Goal: Communication & Community: Participate in discussion

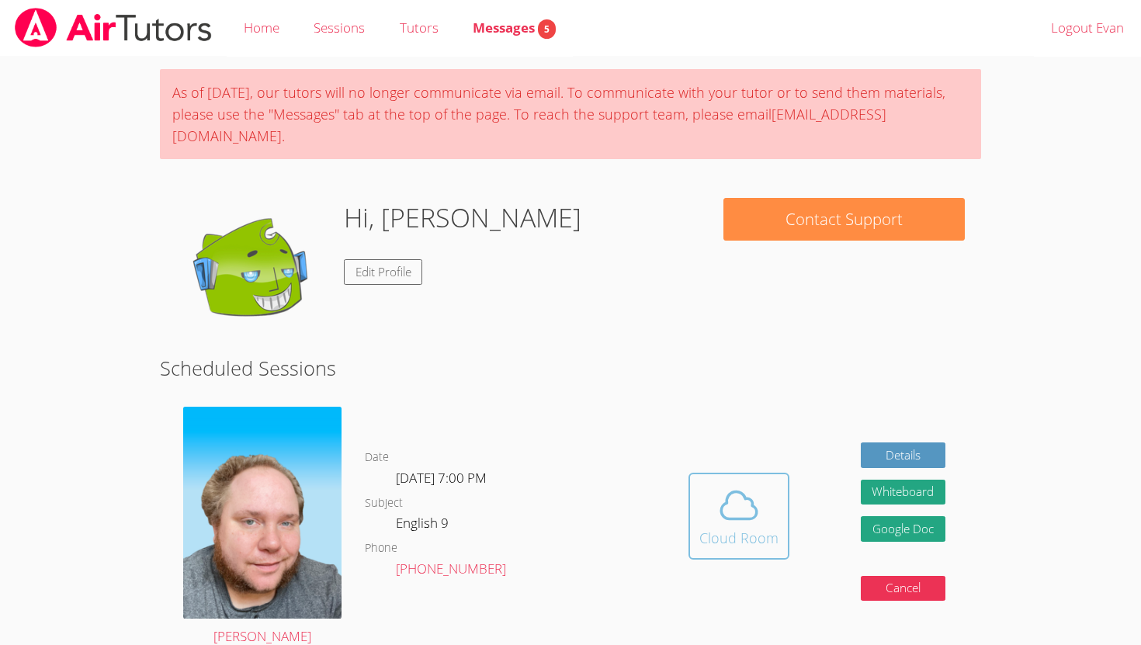
click at [727, 484] on icon at bounding box center [738, 505] width 43 height 43
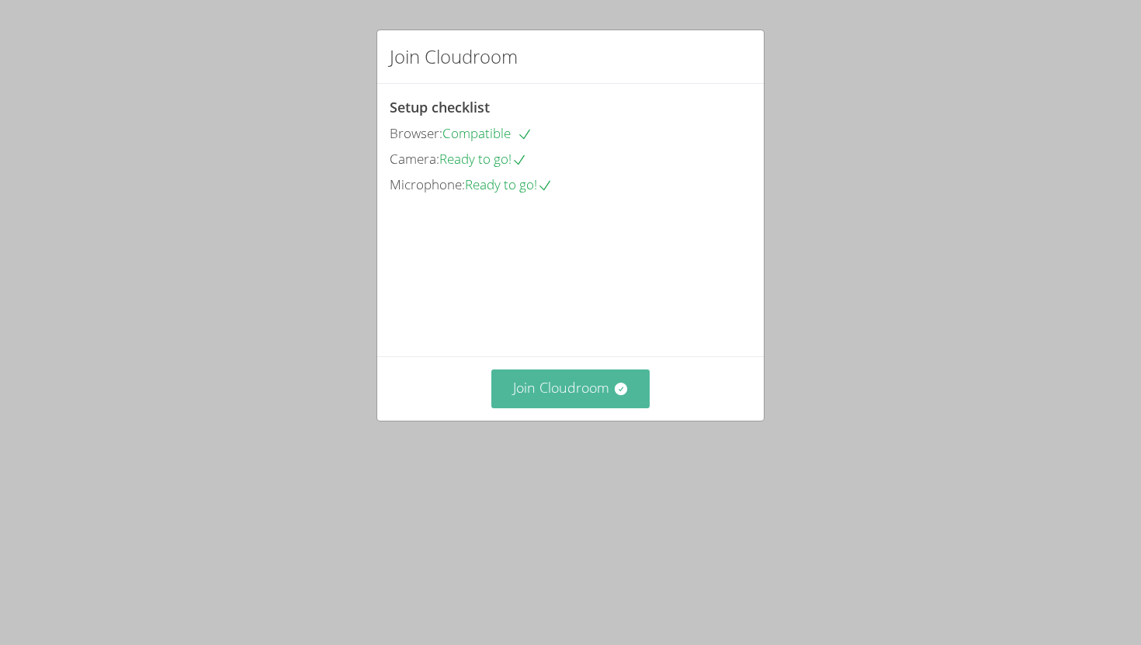
click at [560, 407] on button "Join Cloudroom" at bounding box center [570, 388] width 159 height 38
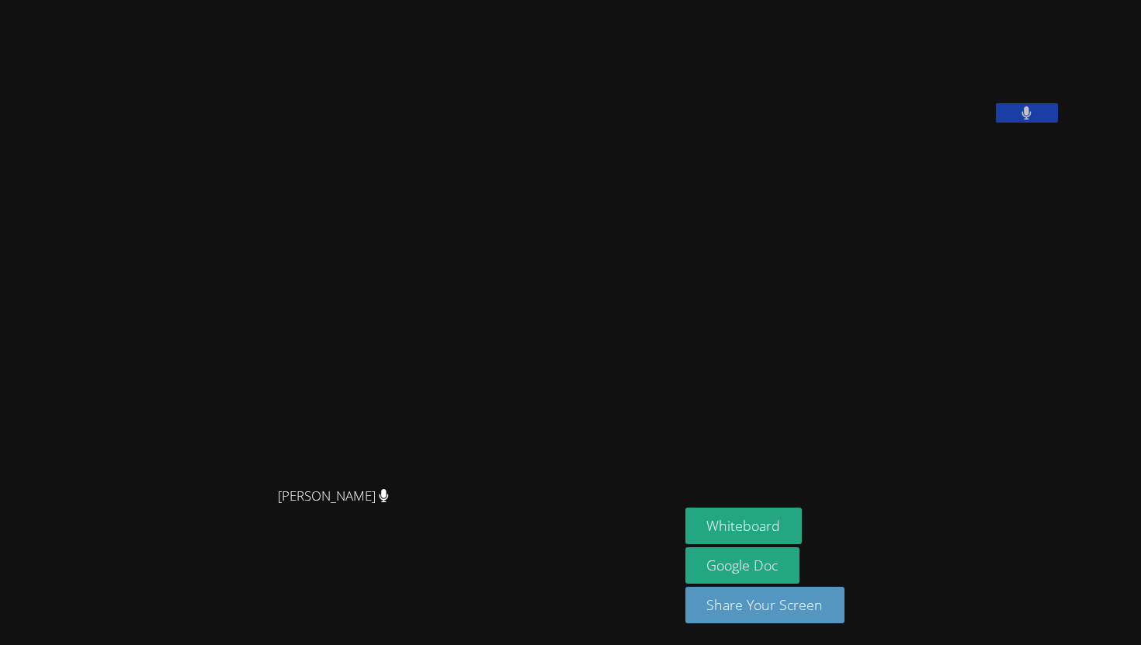
click at [772, 364] on aside "Evan Warneck Whiteboard Google Doc Share Your Screen" at bounding box center [873, 322] width 388 height 645
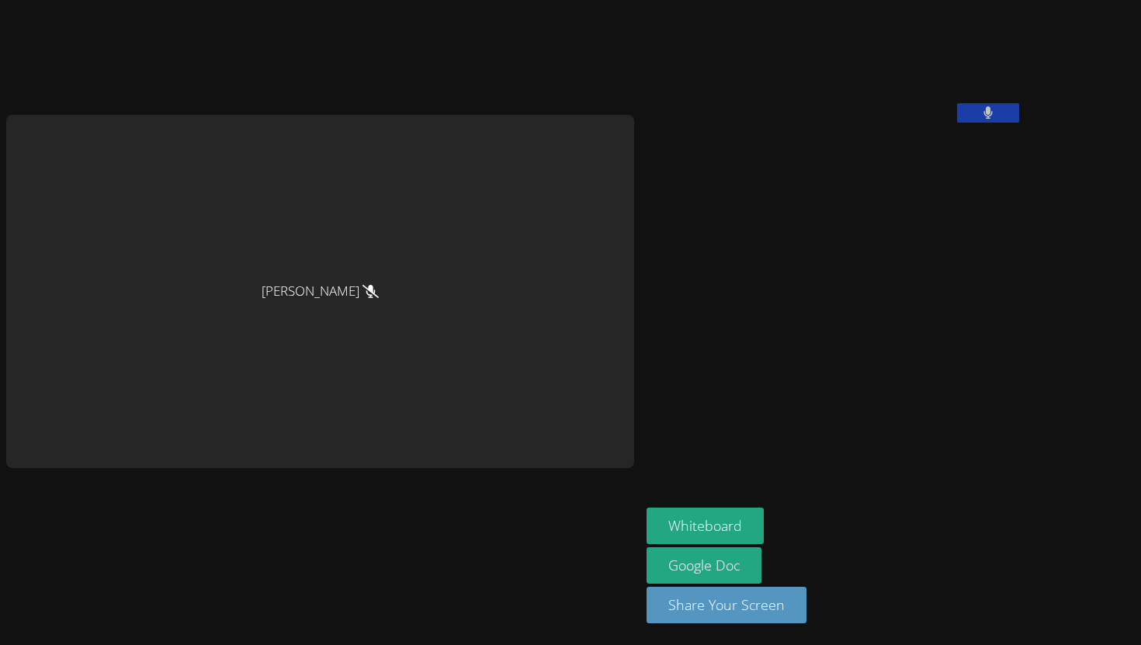
click at [874, 123] on video at bounding box center [763, 64] width 233 height 116
click at [957, 123] on button at bounding box center [988, 112] width 62 height 19
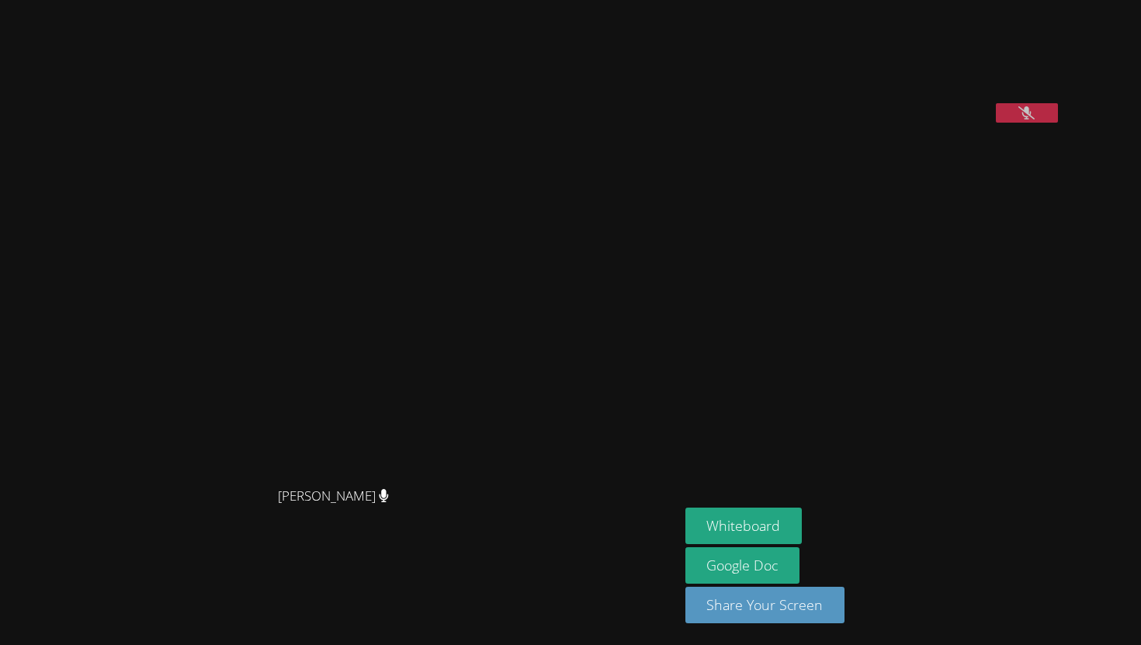
click at [996, 103] on button at bounding box center [1027, 112] width 62 height 19
drag, startPoint x: 994, startPoint y: 355, endPoint x: 815, endPoint y: -12, distance: 407.9
click at [815, 0] on html "Shawn White Shawn White Evan Warneck Whiteboard Google Doc Share Your Screen" at bounding box center [570, 322] width 1141 height 645
click at [817, 599] on button "Share Your Screen" at bounding box center [765, 605] width 160 height 36
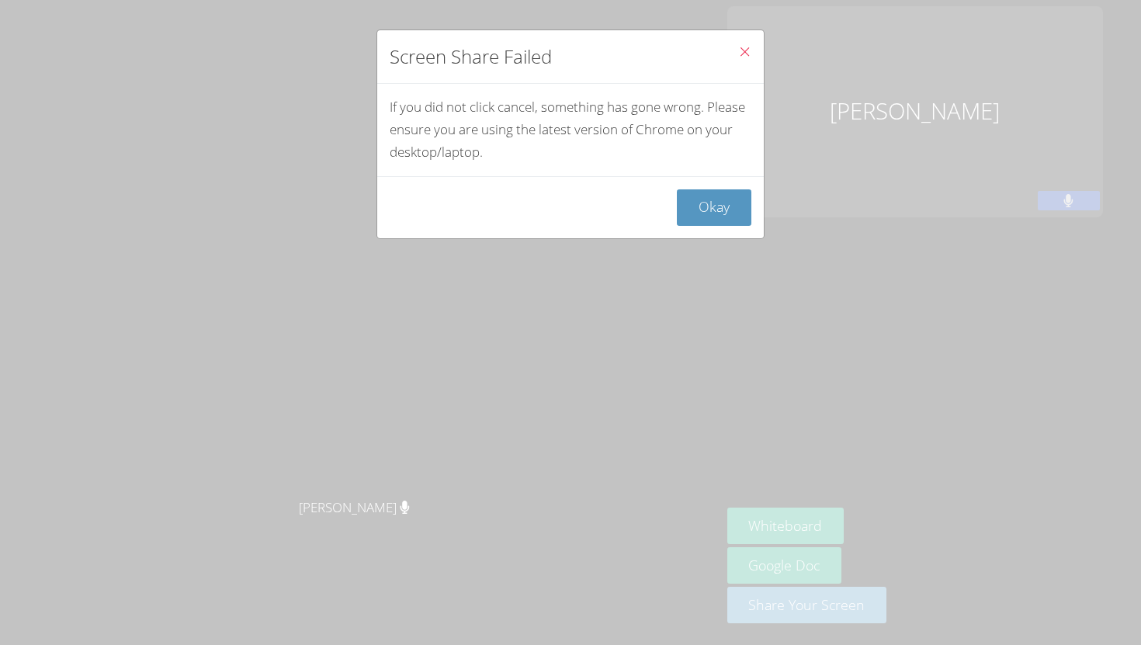
click at [726, 43] on button "Close" at bounding box center [745, 53] width 38 height 47
click at [738, 51] on icon "Close" at bounding box center [744, 51] width 13 height 13
click at [695, 196] on button "Okay" at bounding box center [714, 207] width 75 height 36
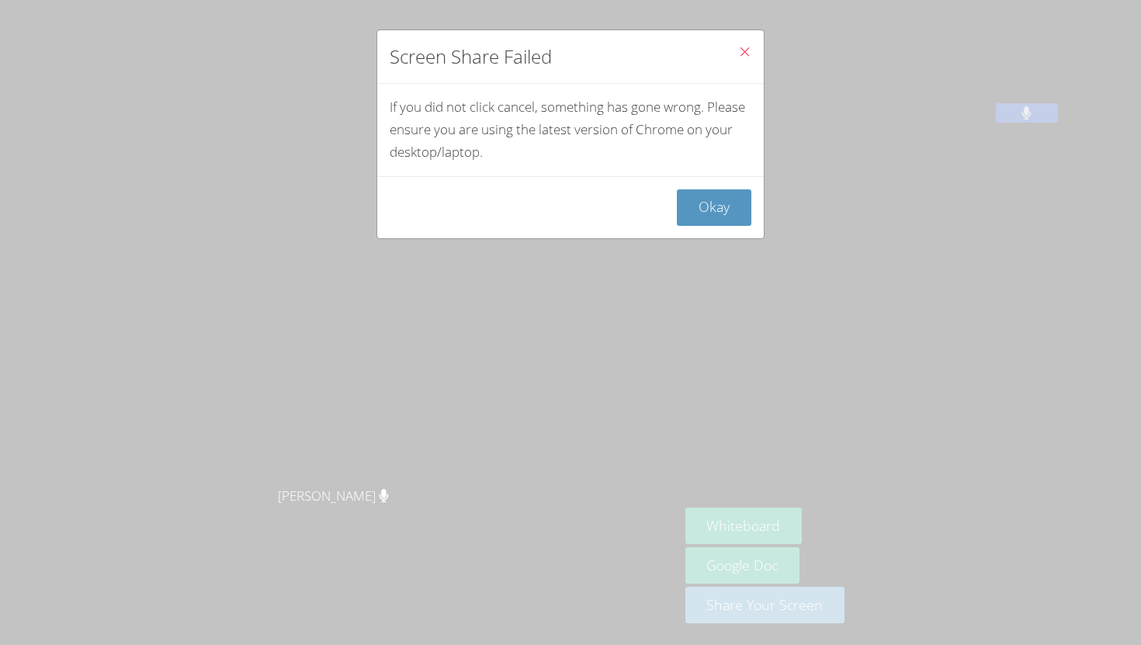
click at [738, 46] on icon "Close" at bounding box center [744, 51] width 13 height 13
click at [738, 48] on icon "Close" at bounding box center [744, 51] width 13 height 13
click at [719, 212] on button "Okay" at bounding box center [714, 207] width 75 height 36
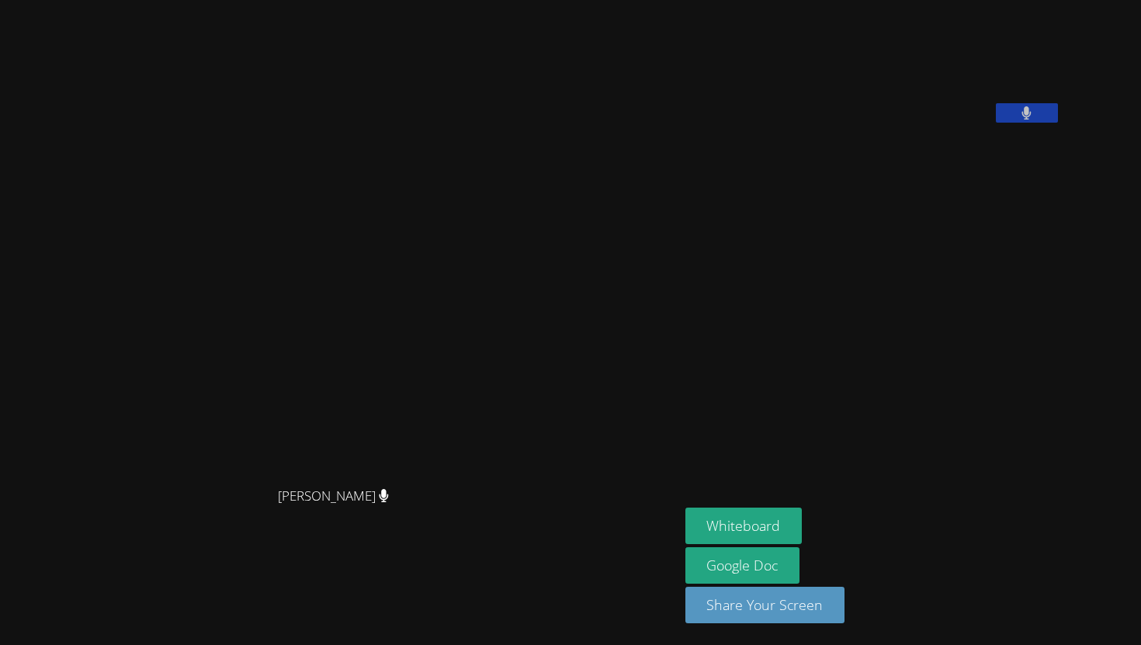
click at [457, 53] on div "Shawn White Shawn White" at bounding box center [339, 322] width 667 height 633
click at [1058, 123] on button at bounding box center [1027, 112] width 62 height 19
